Goal: Information Seeking & Learning: Learn about a topic

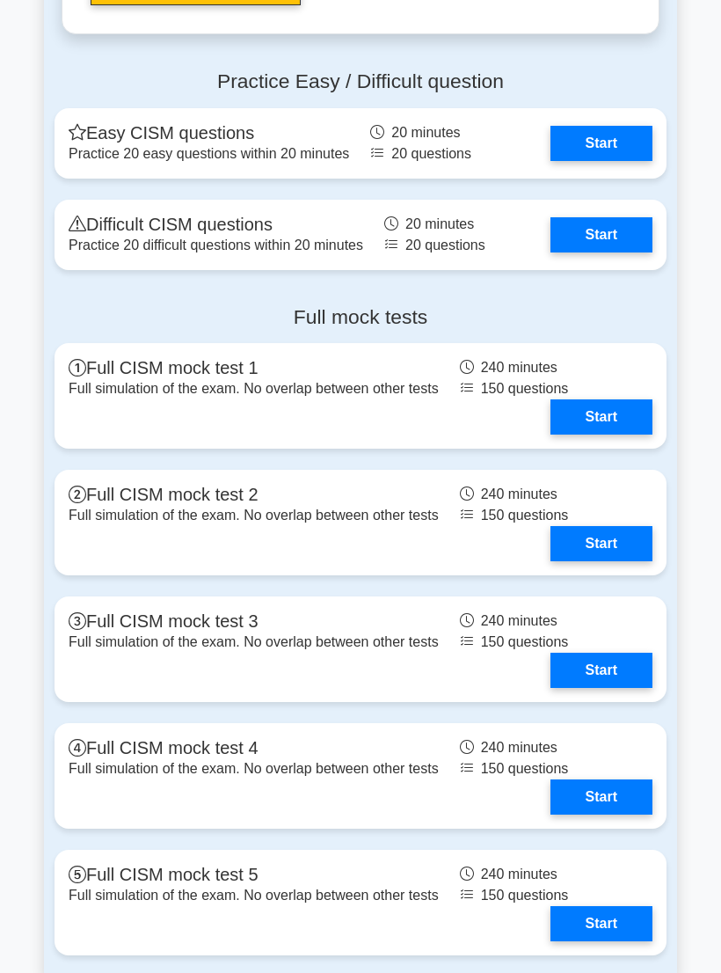
scroll to position [2669, 0]
click at [622, 252] on link "Start" at bounding box center [602, 234] width 102 height 35
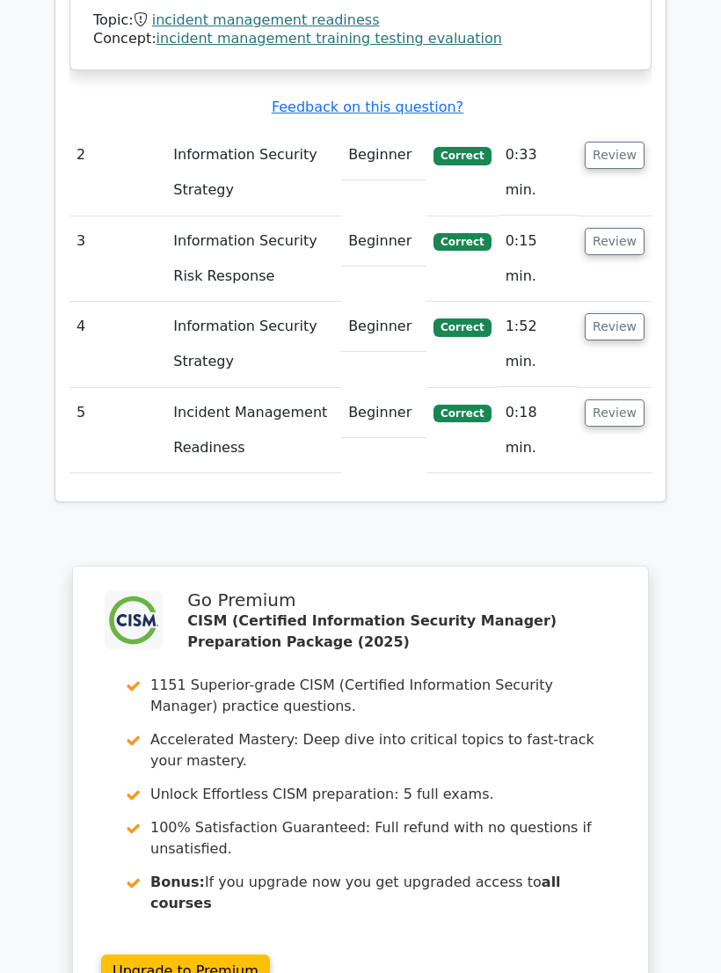
scroll to position [2539, 0]
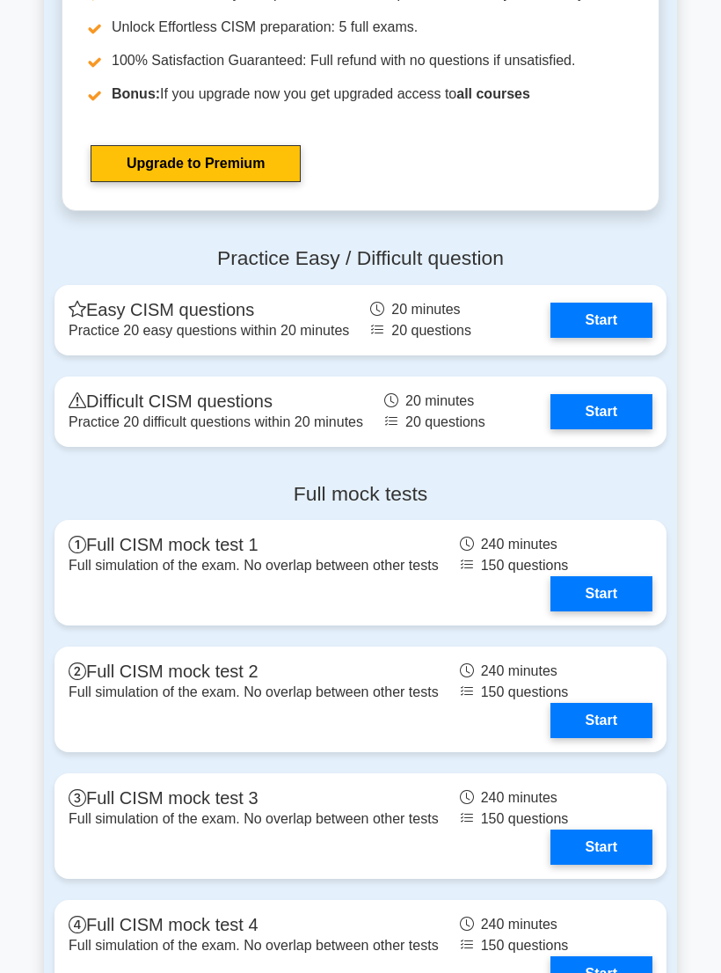
scroll to position [2492, 0]
click at [623, 429] on link "Start" at bounding box center [602, 411] width 102 height 35
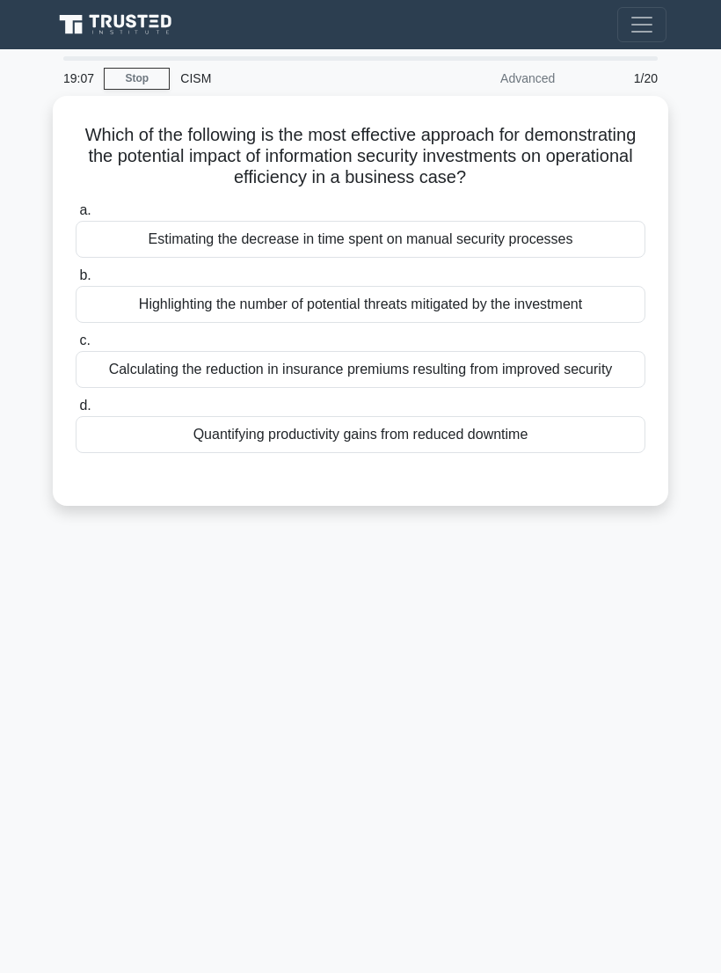
click at [137, 448] on div "Quantifying productivity gains from reduced downtime" at bounding box center [361, 434] width 570 height 37
click at [76, 412] on input "d. Quantifying productivity gains from reduced downtime" at bounding box center [76, 405] width 0 height 11
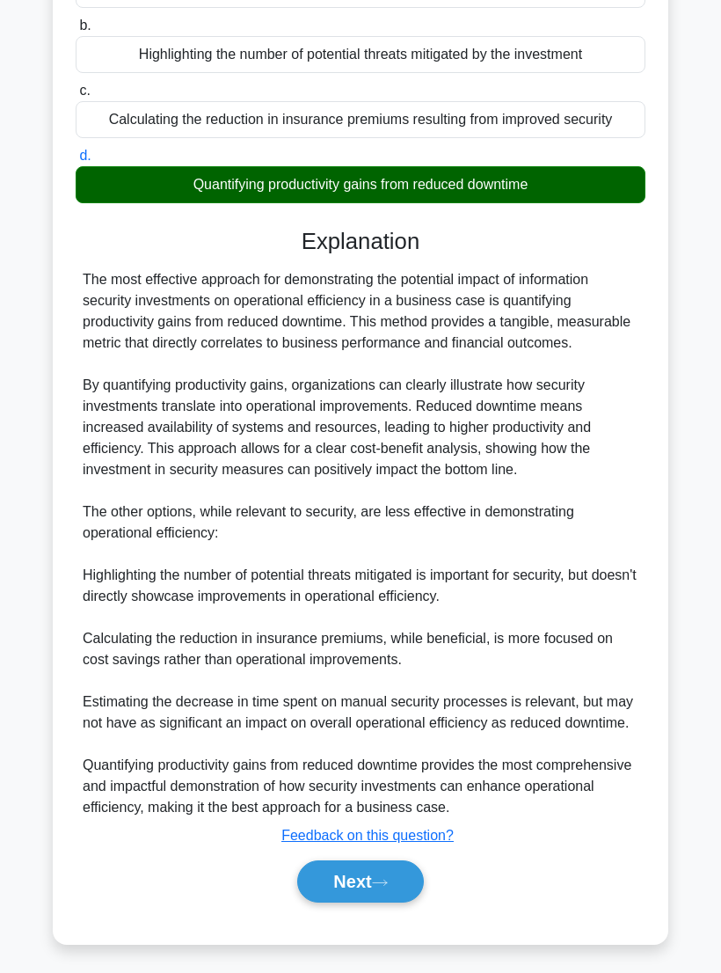
scroll to position [349, 0]
click at [376, 899] on button "Next" at bounding box center [360, 881] width 126 height 42
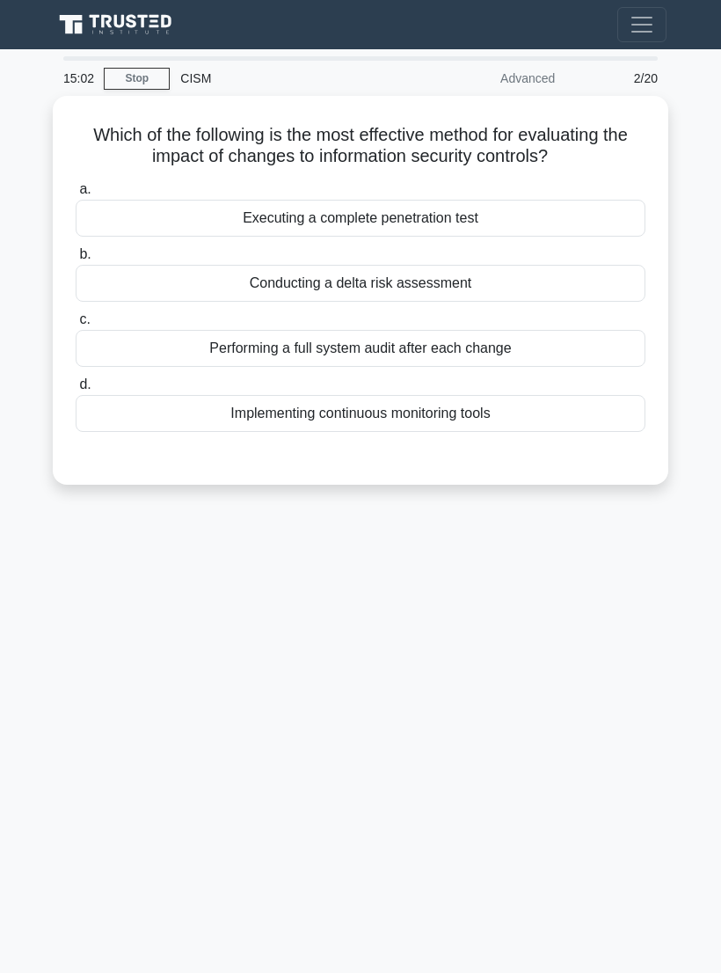
scroll to position [27, 0]
click at [579, 209] on div "Executing a complete penetration test" at bounding box center [361, 218] width 570 height 37
click at [76, 195] on input "a. Executing a complete penetration test" at bounding box center [76, 189] width 0 height 11
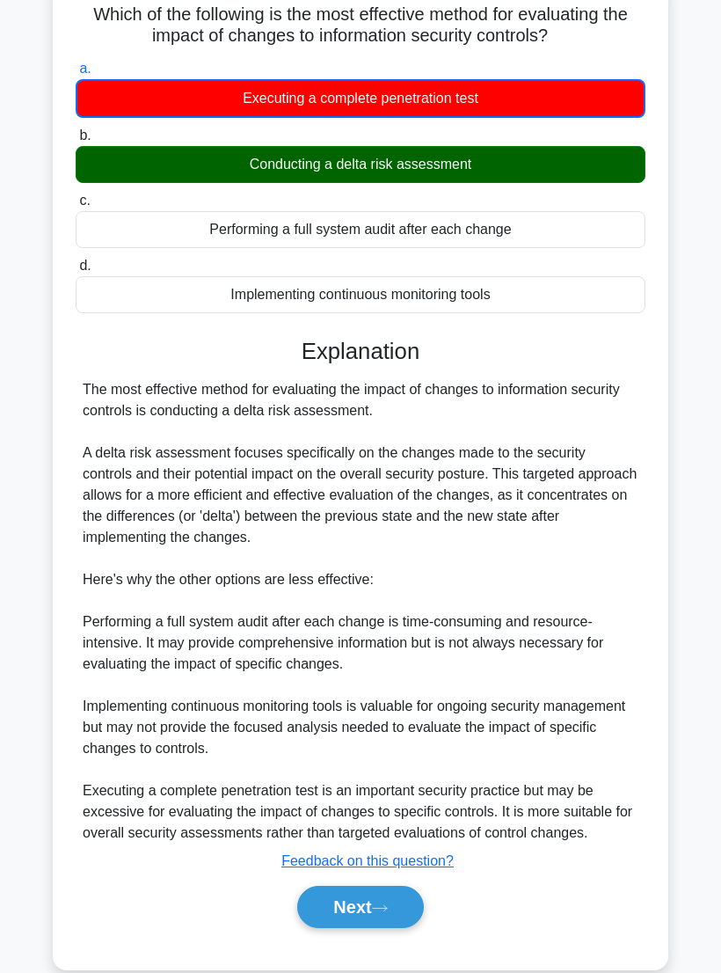
scroll to position [161, 0]
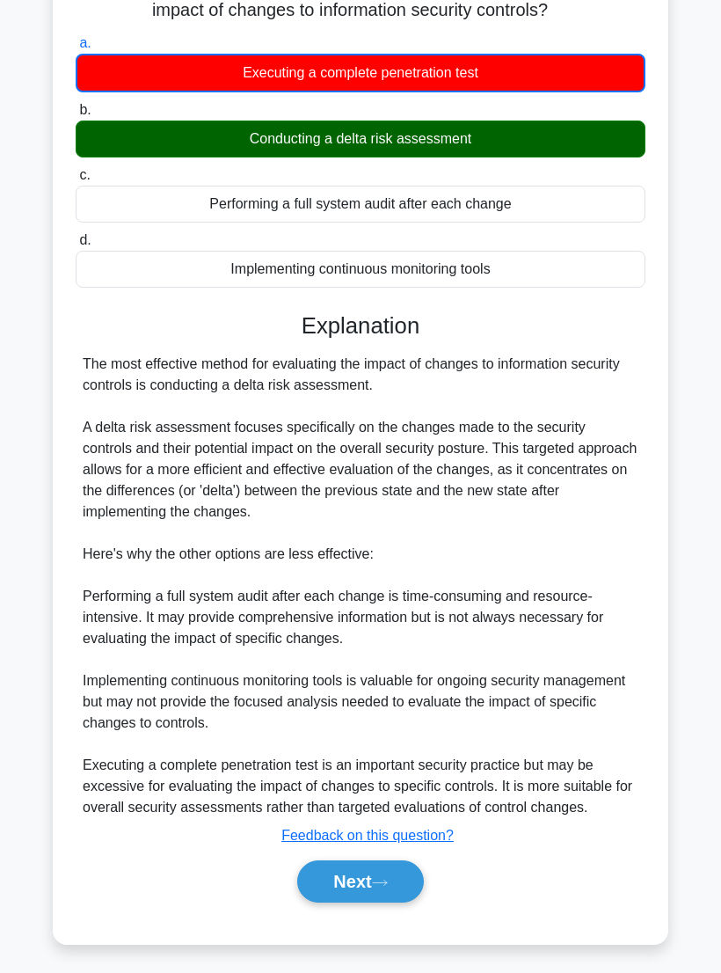
click at [396, 903] on button "Next" at bounding box center [360, 881] width 126 height 42
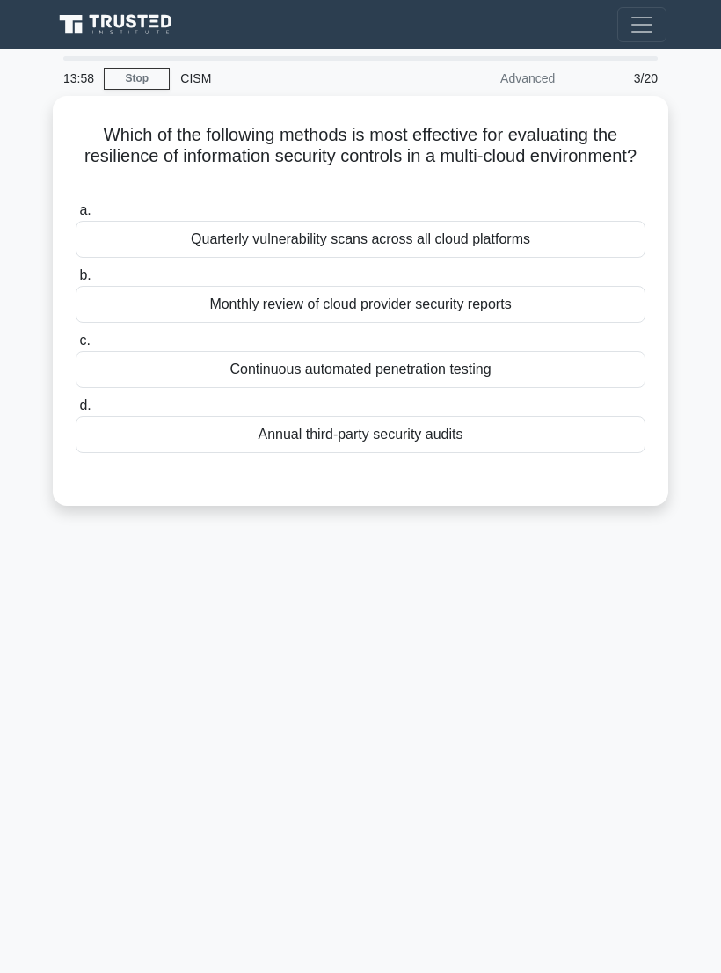
scroll to position [0, 0]
click at [213, 574] on div "11:29 Stop CISM Advanced 3/20 Which of the following methods is most effective …" at bounding box center [360, 496] width 633 height 880
click at [91, 580] on div "8:38 Stop CISM Advanced 3/20 Which of the following methods is most effective f…" at bounding box center [360, 496] width 633 height 880
click at [626, 614] on div "6:21 Stop CISM Advanced 3/20 Which of the following methods is most effective f…" at bounding box center [360, 496] width 633 height 880
click at [582, 591] on div "6:18 Stop CISM Advanced 3/20 Which of the following methods is most effective f…" at bounding box center [360, 496] width 633 height 880
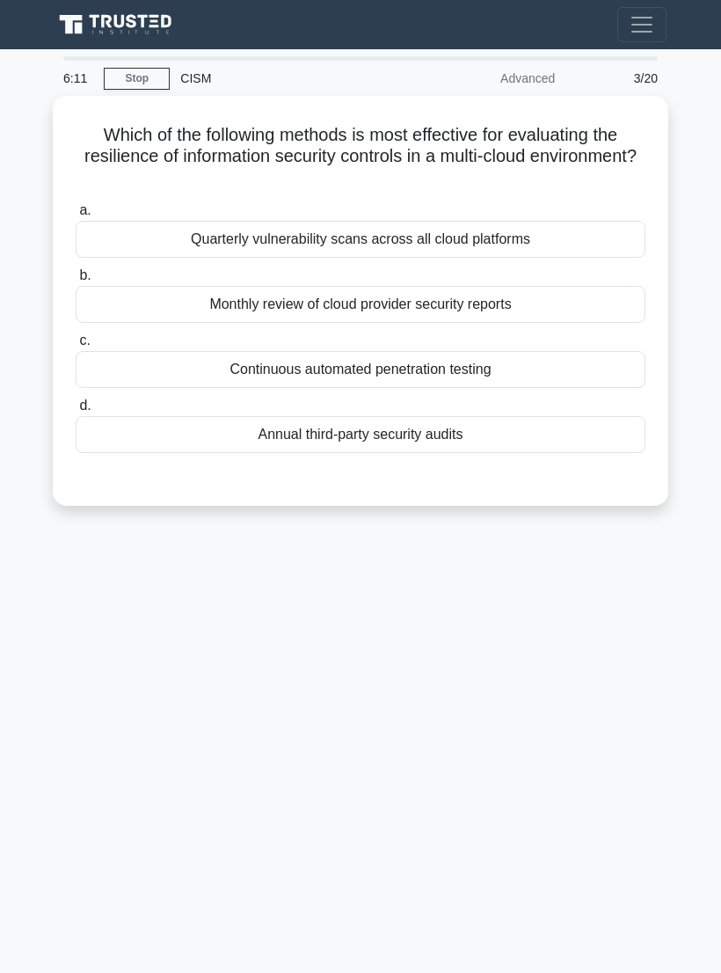
click at [605, 608] on div "6:11 Stop CISM Advanced 3/20 Which of the following methods is most effective f…" at bounding box center [360, 496] width 633 height 880
click at [594, 600] on div "5:57 Stop CISM Advanced 3/20 Which of the following methods is most effective f…" at bounding box center [360, 496] width 633 height 880
click at [575, 619] on div "5:54 Stop CISM Advanced 3/20 Which of the following methods is most effective f…" at bounding box center [360, 496] width 633 height 880
click at [143, 563] on div "4:23 Stop CISM Advanced 3/20 Which of the following methods is most effective f…" at bounding box center [360, 496] width 633 height 880
click at [554, 647] on div "3:58 Stop CISM Advanced 3/20 Which of the following methods is most effective f…" at bounding box center [360, 496] width 633 height 880
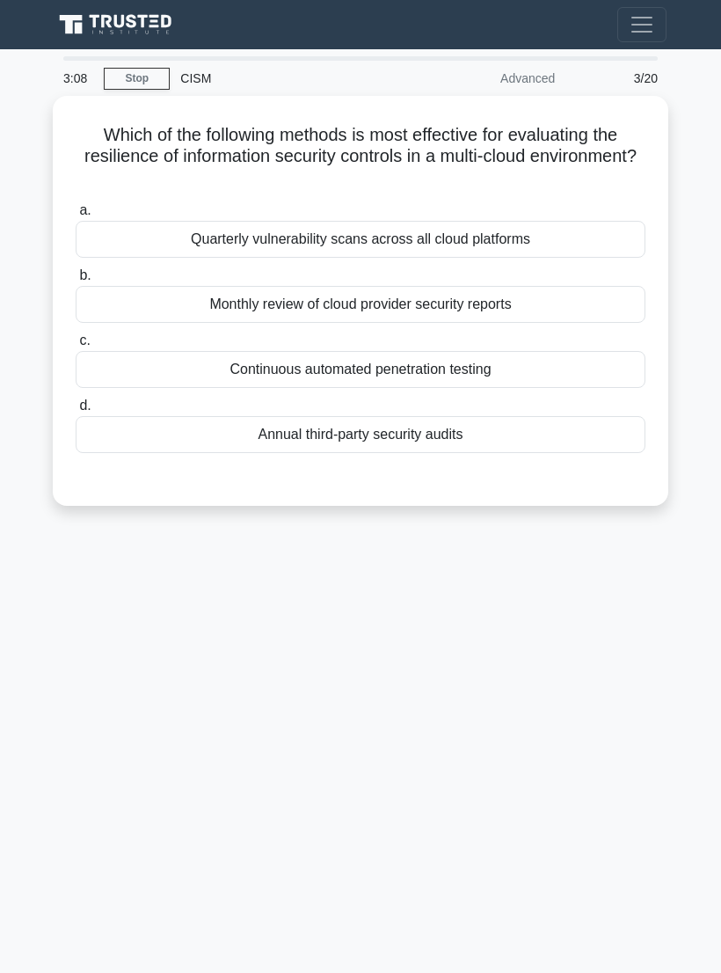
click at [631, 318] on div "Monthly review of cloud provider security reports" at bounding box center [361, 304] width 570 height 37
click at [76, 282] on input "b. Monthly review of cloud provider security reports" at bounding box center [76, 275] width 0 height 11
